Goal: Information Seeking & Learning: Understand process/instructions

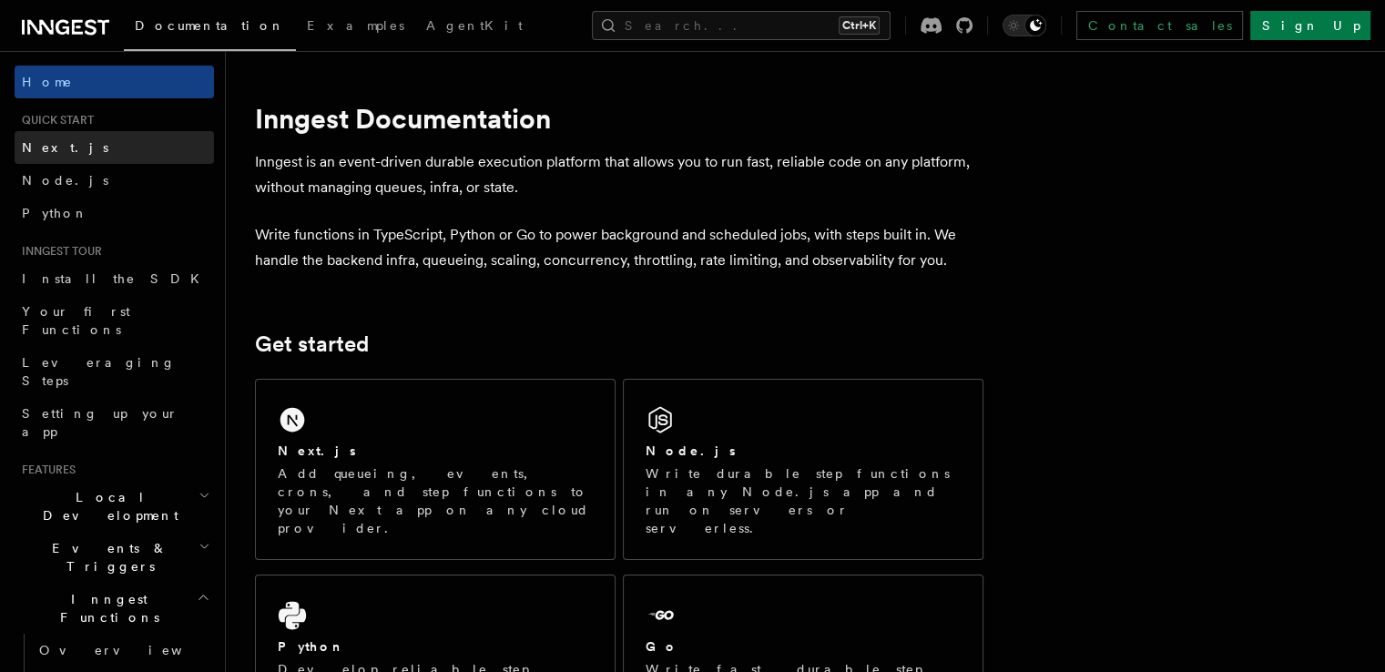
click at [62, 141] on link "Next.js" at bounding box center [114, 147] width 199 height 33
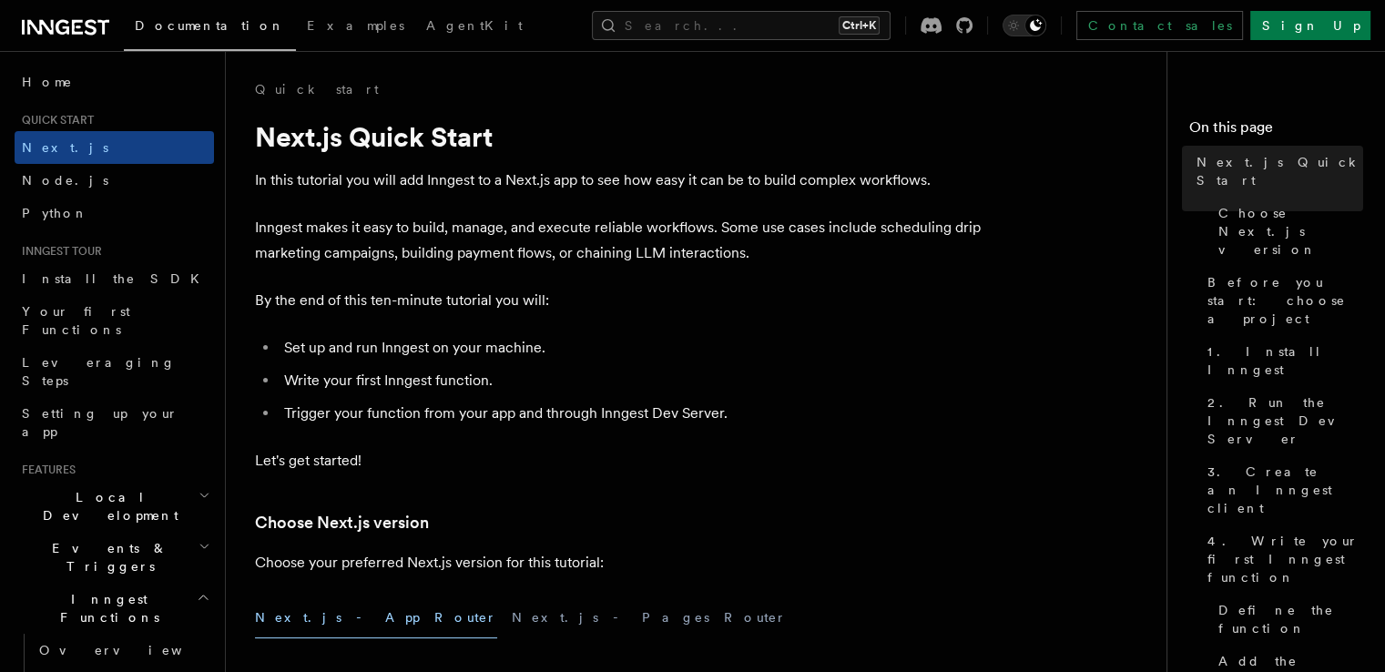
click at [507, 215] on p "Inngest makes it easy to build, manage, and execute reliable workflows. Some us…" at bounding box center [619, 240] width 729 height 51
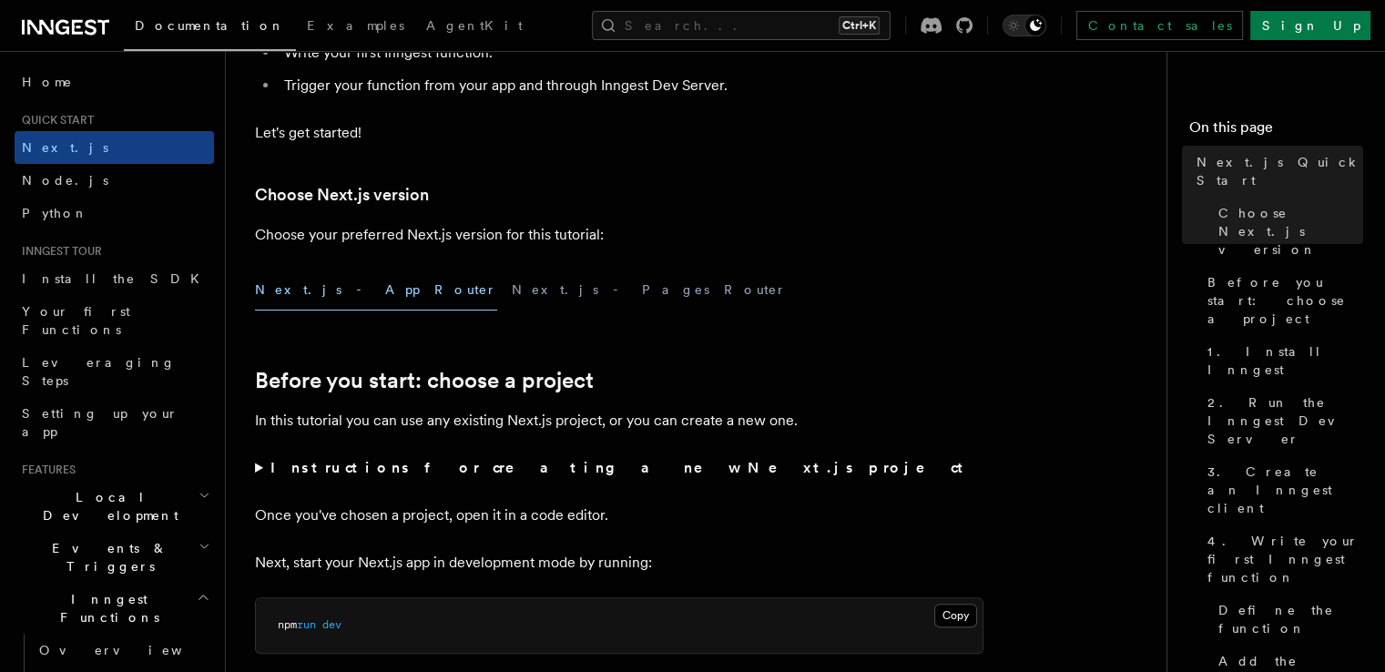
scroll to position [364, 0]
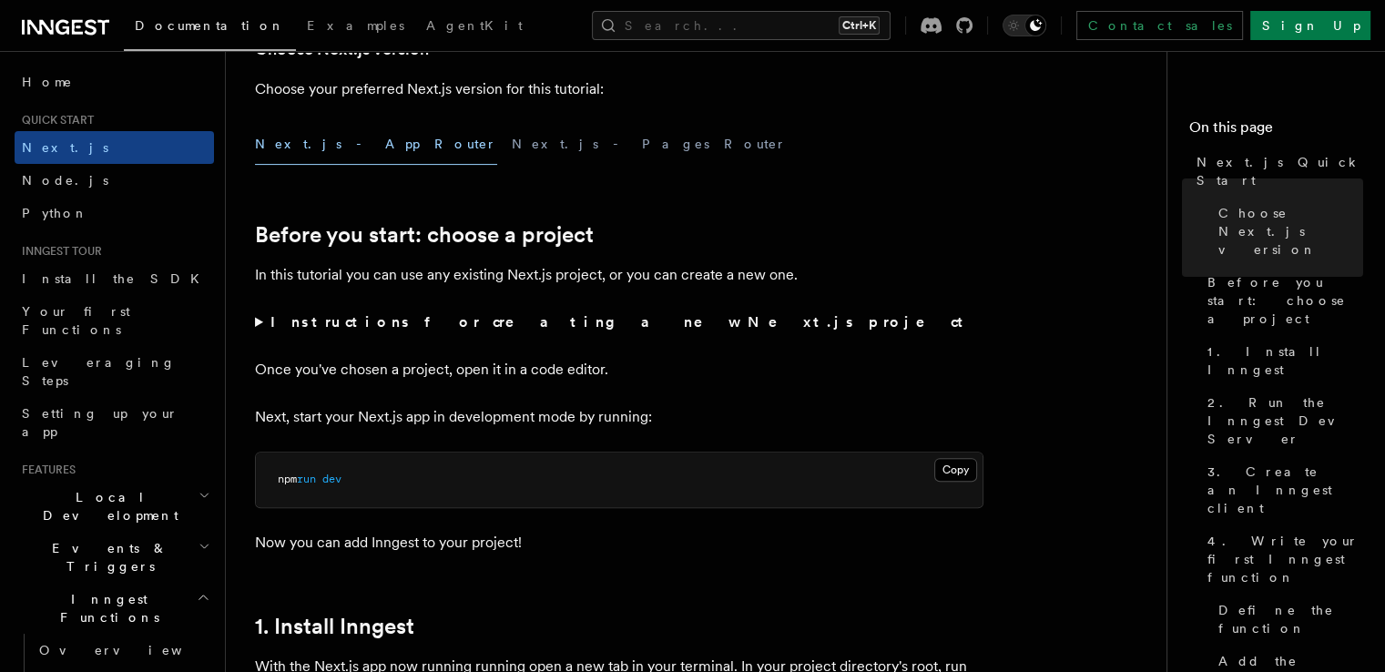
scroll to position [437, 0]
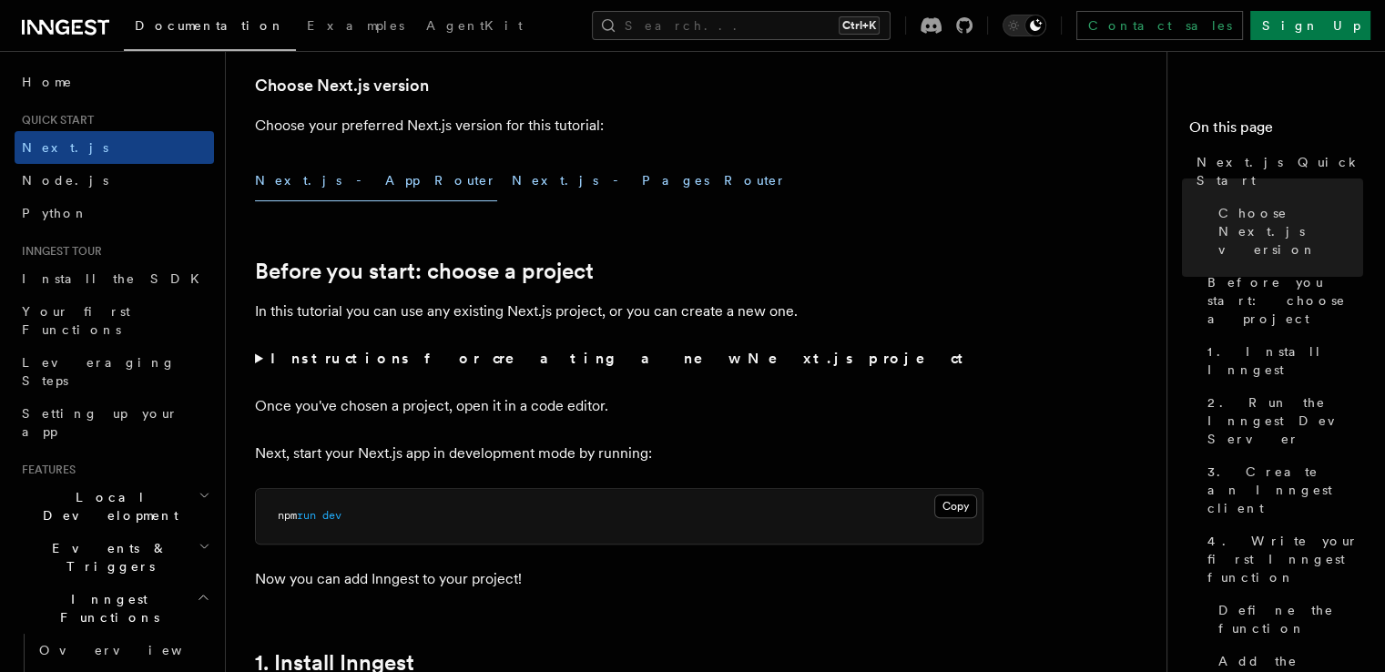
click at [512, 161] on button "Next.js - Pages Router" at bounding box center [649, 180] width 275 height 41
click at [335, 176] on button "Next.js - App Router" at bounding box center [376, 180] width 242 height 41
click at [445, 301] on p "In this tutorial you can use any existing Next.js project, or you can create a …" at bounding box center [619, 312] width 729 height 26
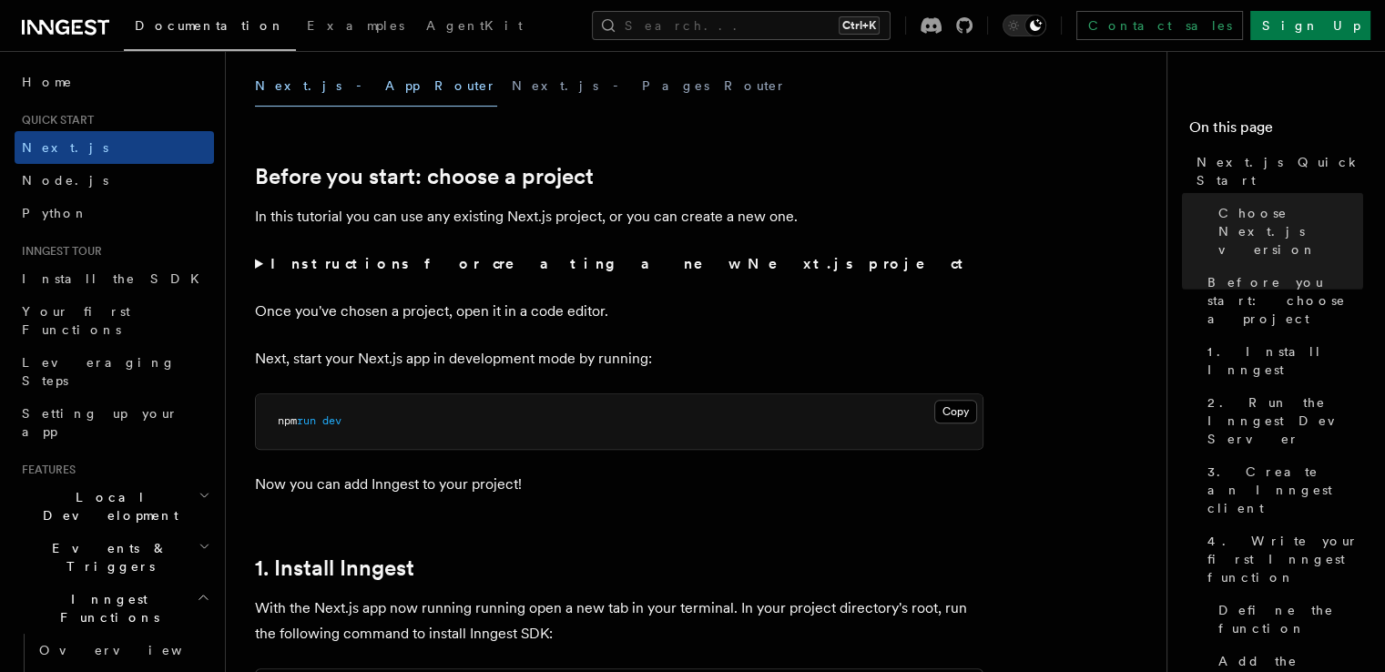
scroll to position [437, 0]
